Goal: Browse casually

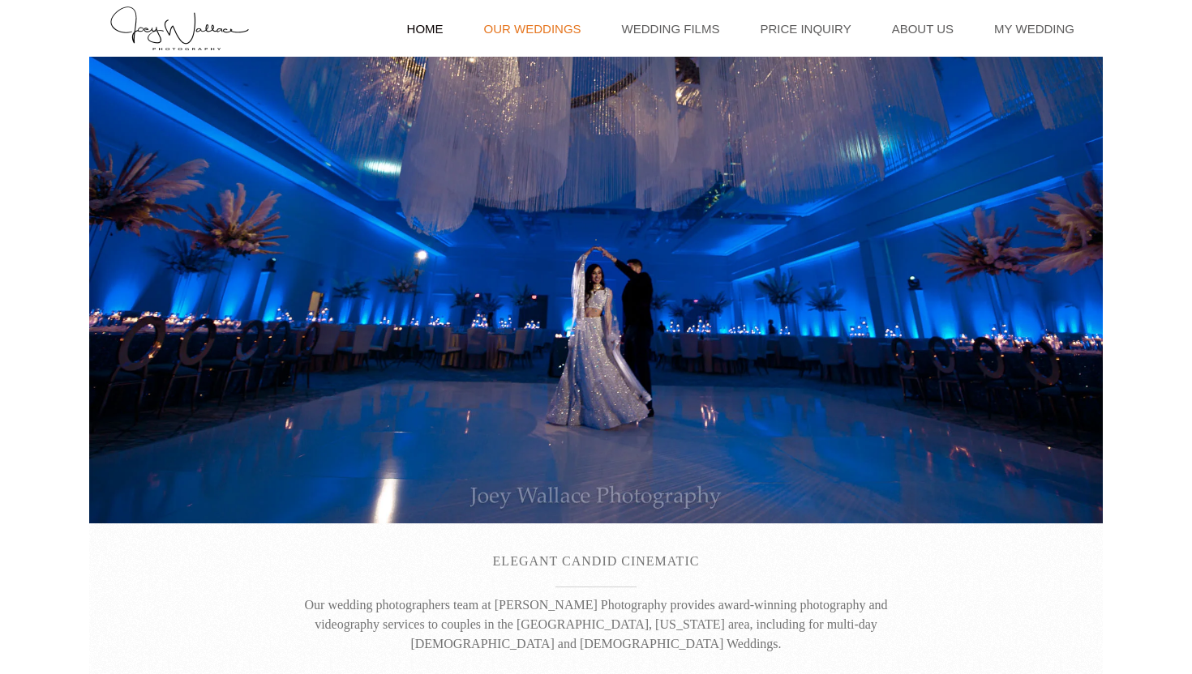
click at [527, 32] on link "Our Weddings" at bounding box center [532, 28] width 113 height 57
click at [728, 27] on link "Wedding Films" at bounding box center [671, 28] width 114 height 57
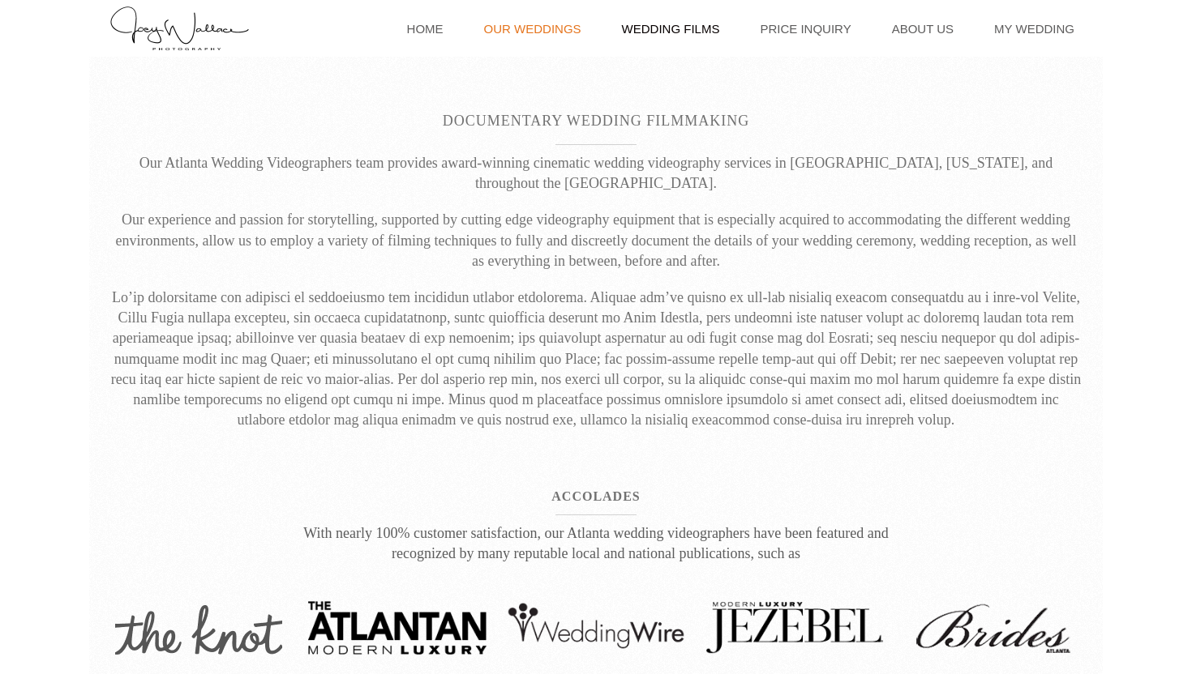
click at [569, 30] on link "Our Weddings" at bounding box center [532, 28] width 113 height 57
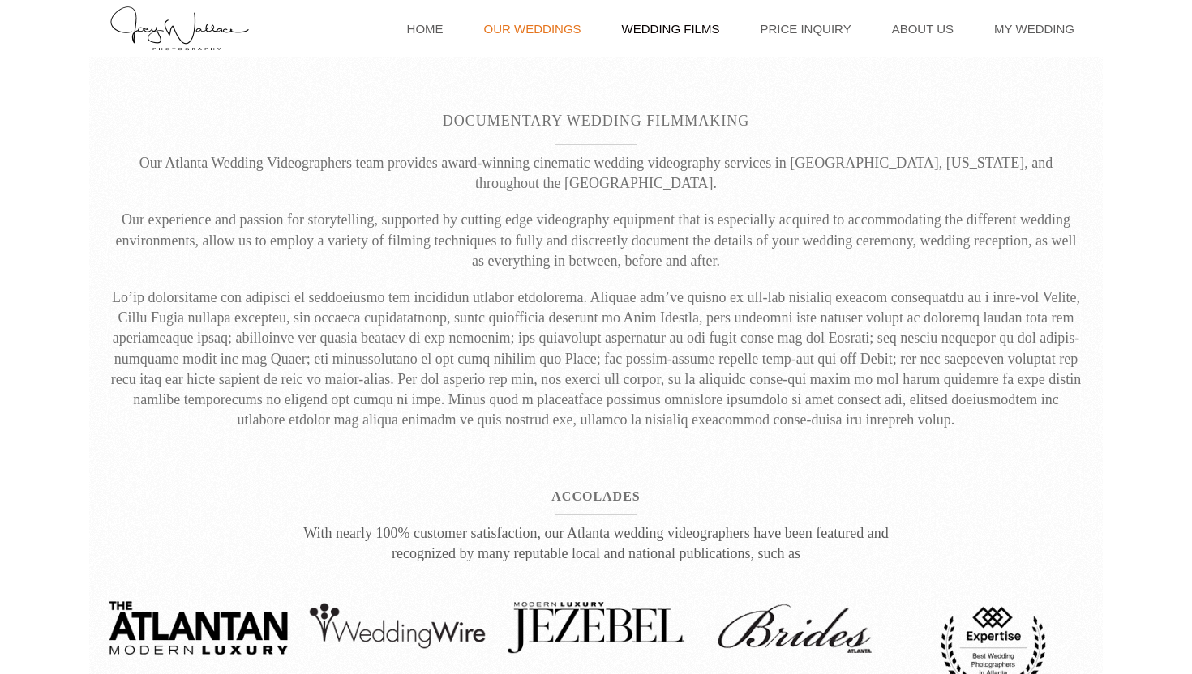
click at [569, 30] on link "Our Weddings" at bounding box center [532, 28] width 113 height 57
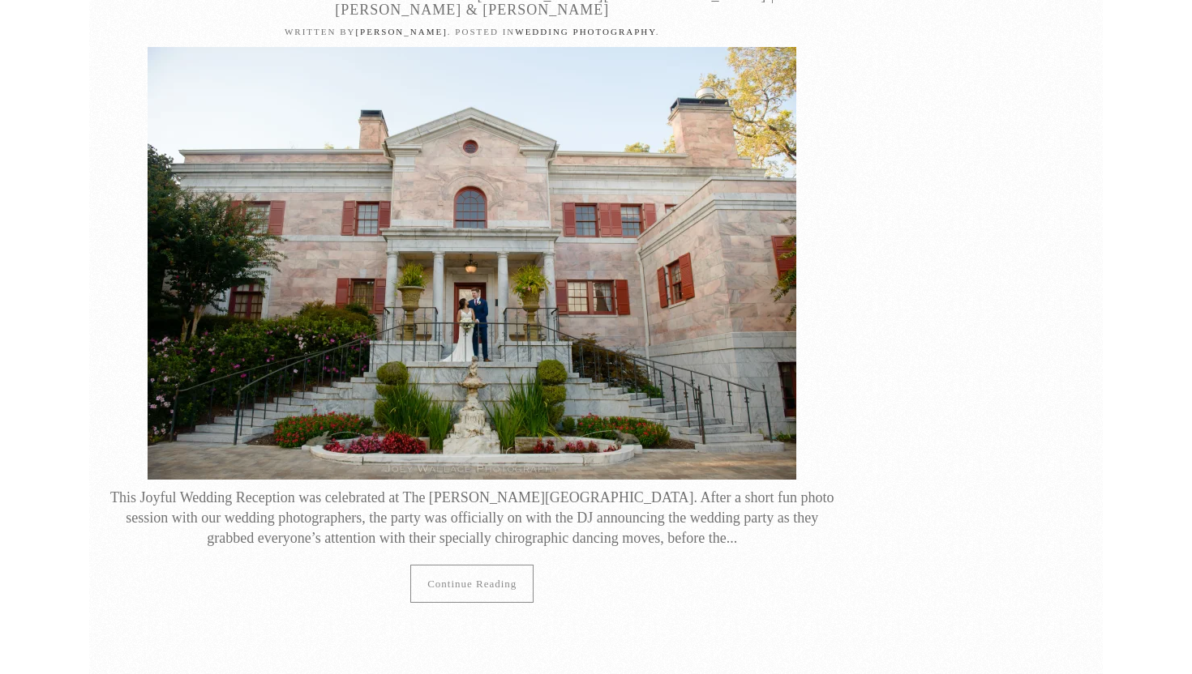
scroll to position [21796, 0]
